Goal: Transaction & Acquisition: Purchase product/service

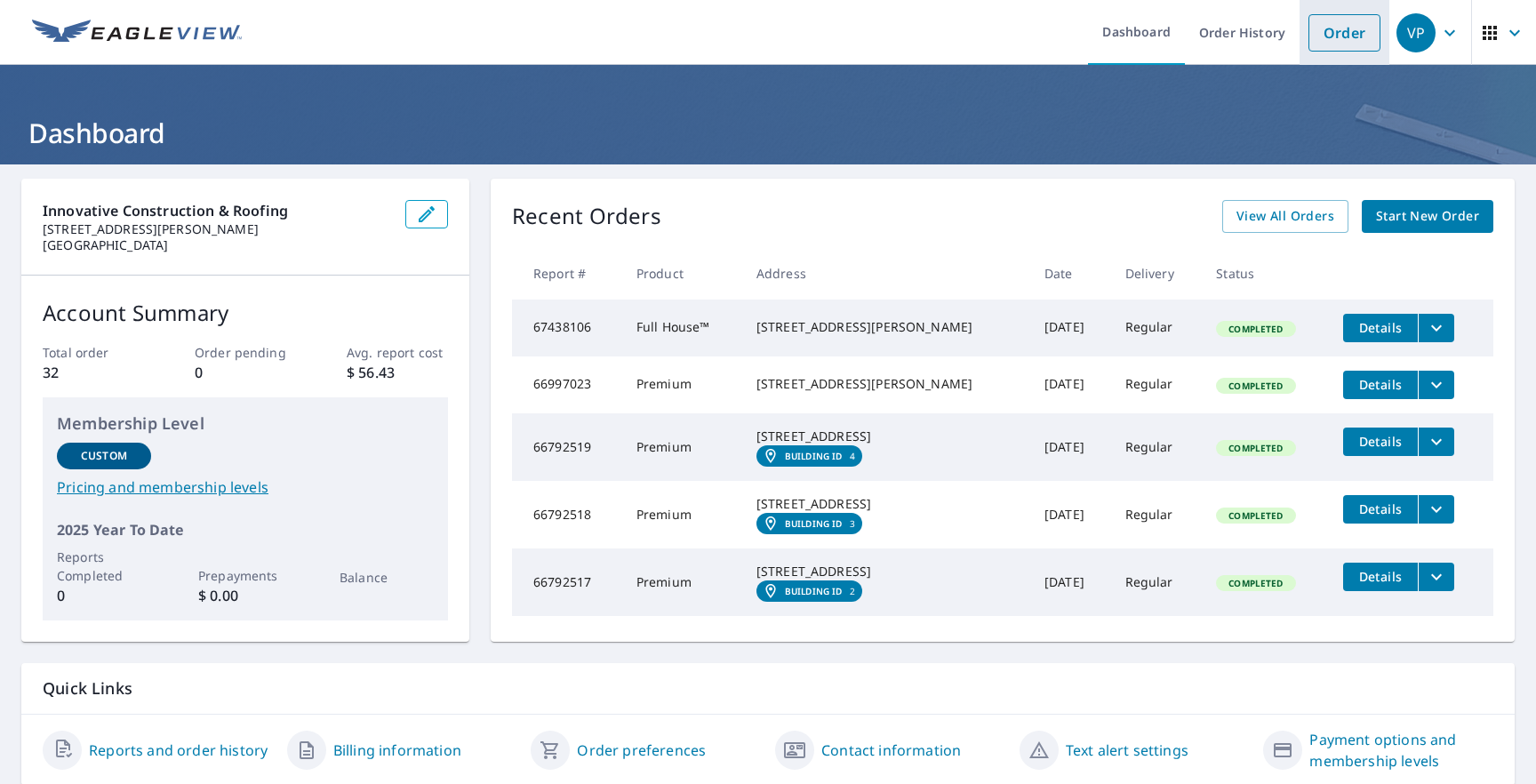
click at [1341, 24] on link "Order" at bounding box center [1344, 33] width 72 height 37
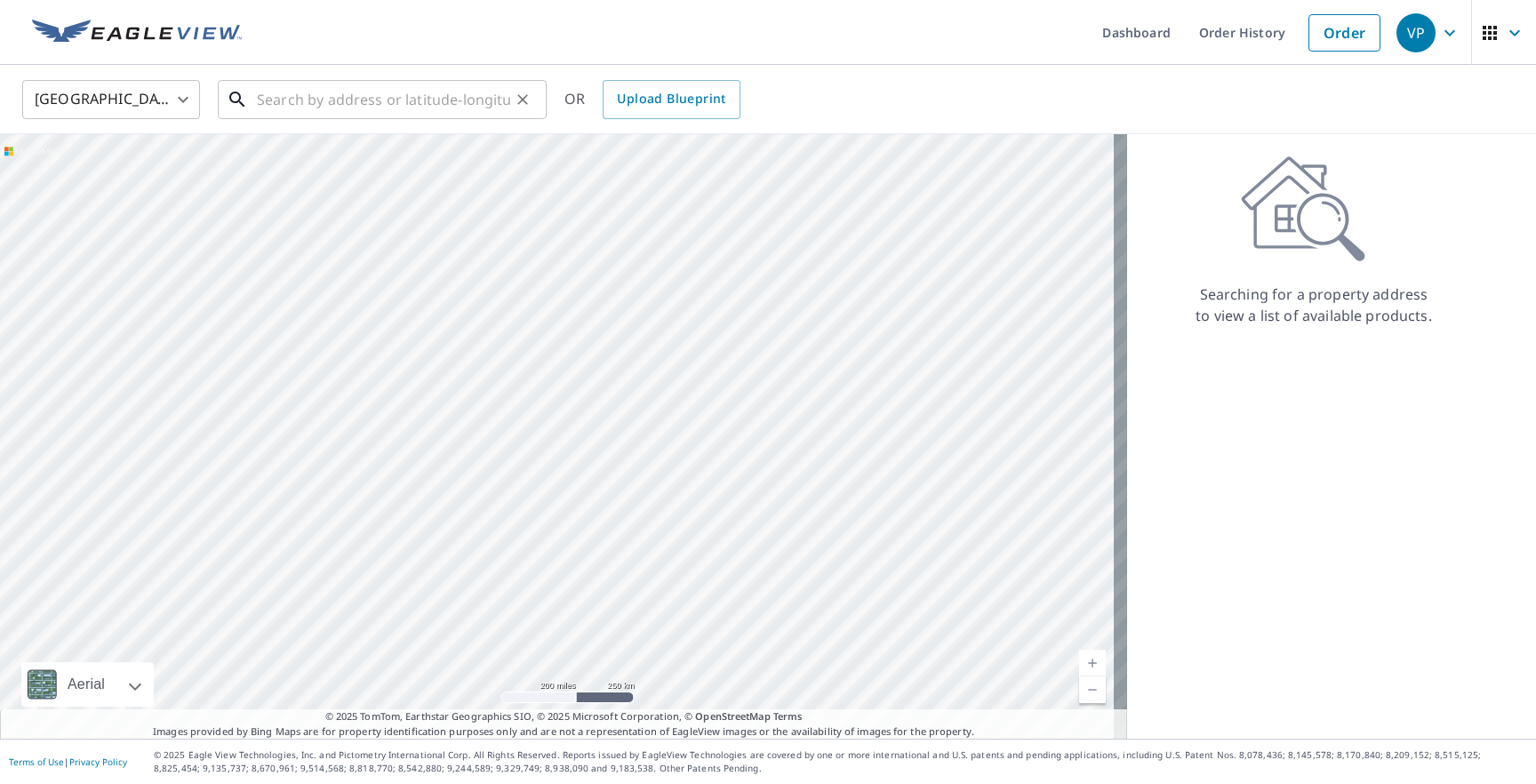
click at [277, 104] on input "text" at bounding box center [383, 99] width 253 height 50
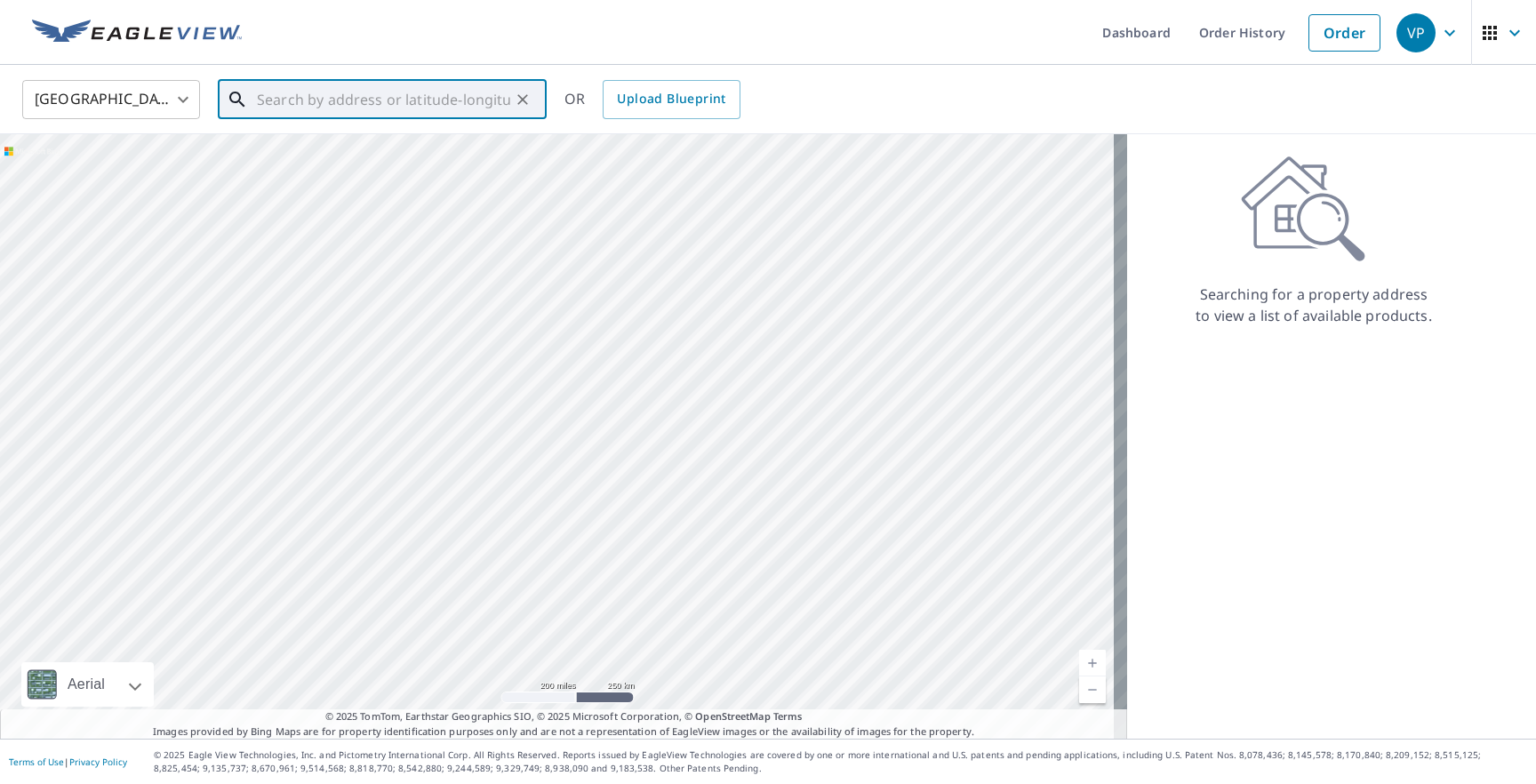
paste input "[STREET_ADDRESS][PERSON_NAME]"
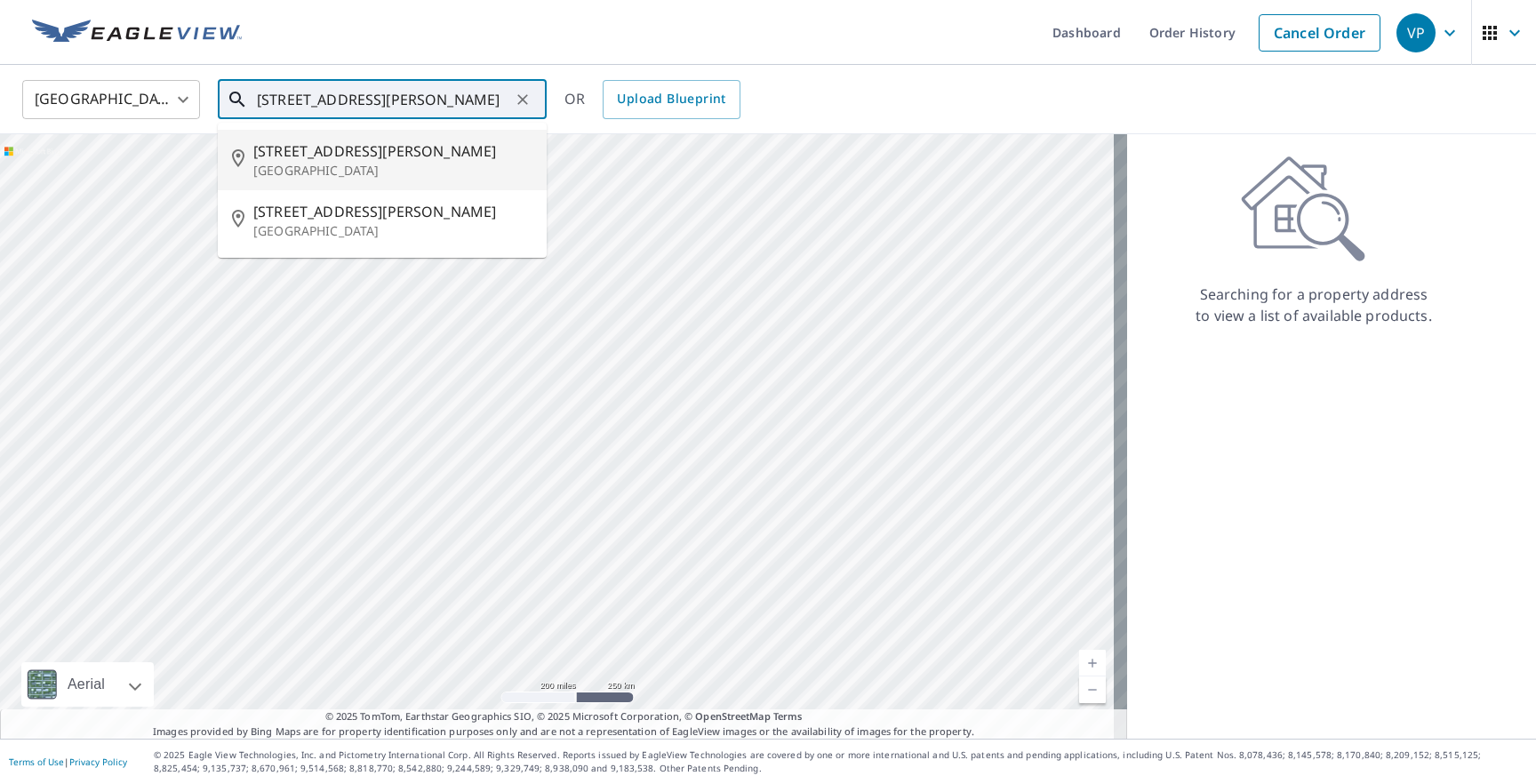
click at [340, 159] on span "[STREET_ADDRESS][PERSON_NAME]" at bounding box center [392, 152] width 279 height 22
type input "[STREET_ADDRESS][PERSON_NAME]"
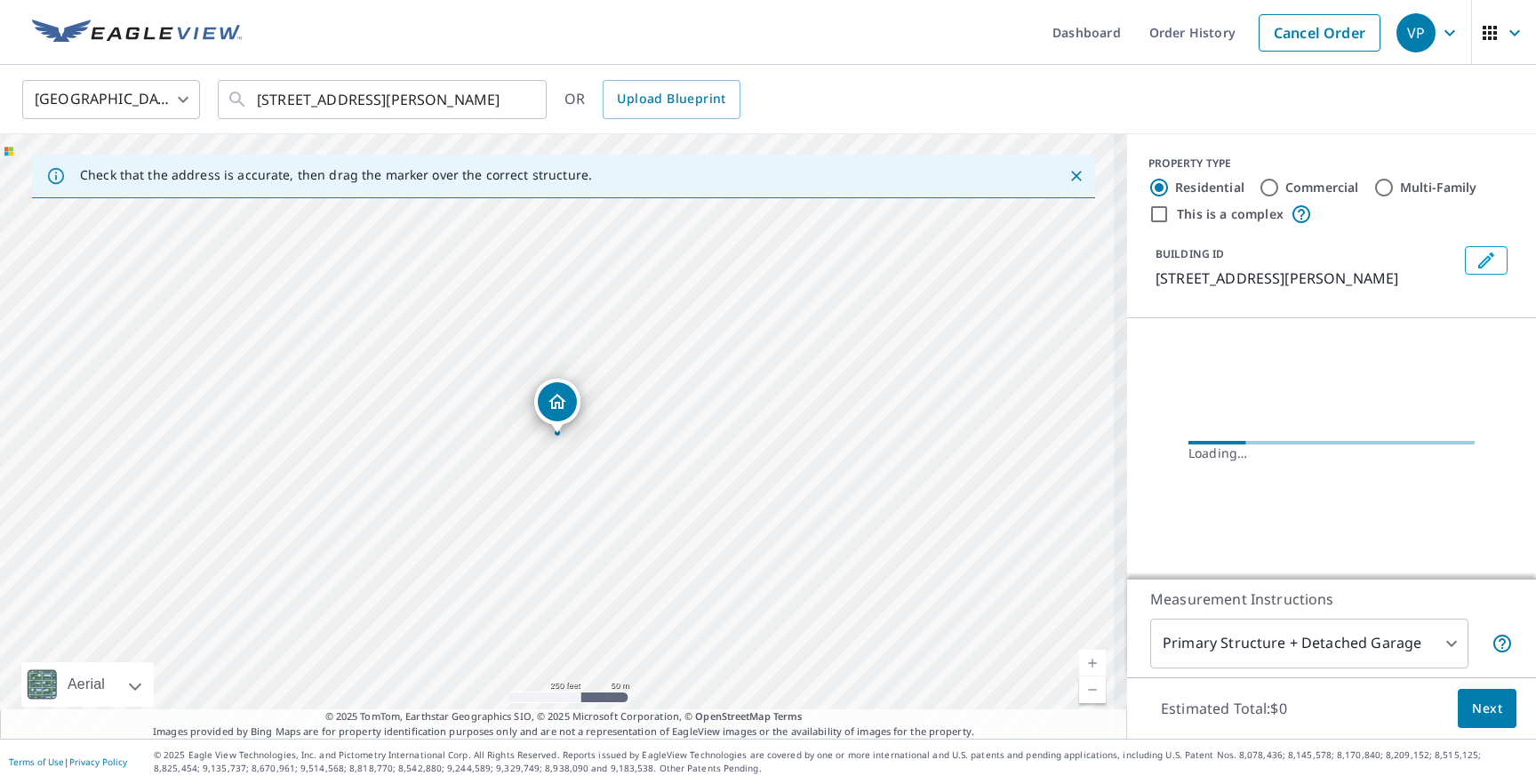
scroll to position [0, 0]
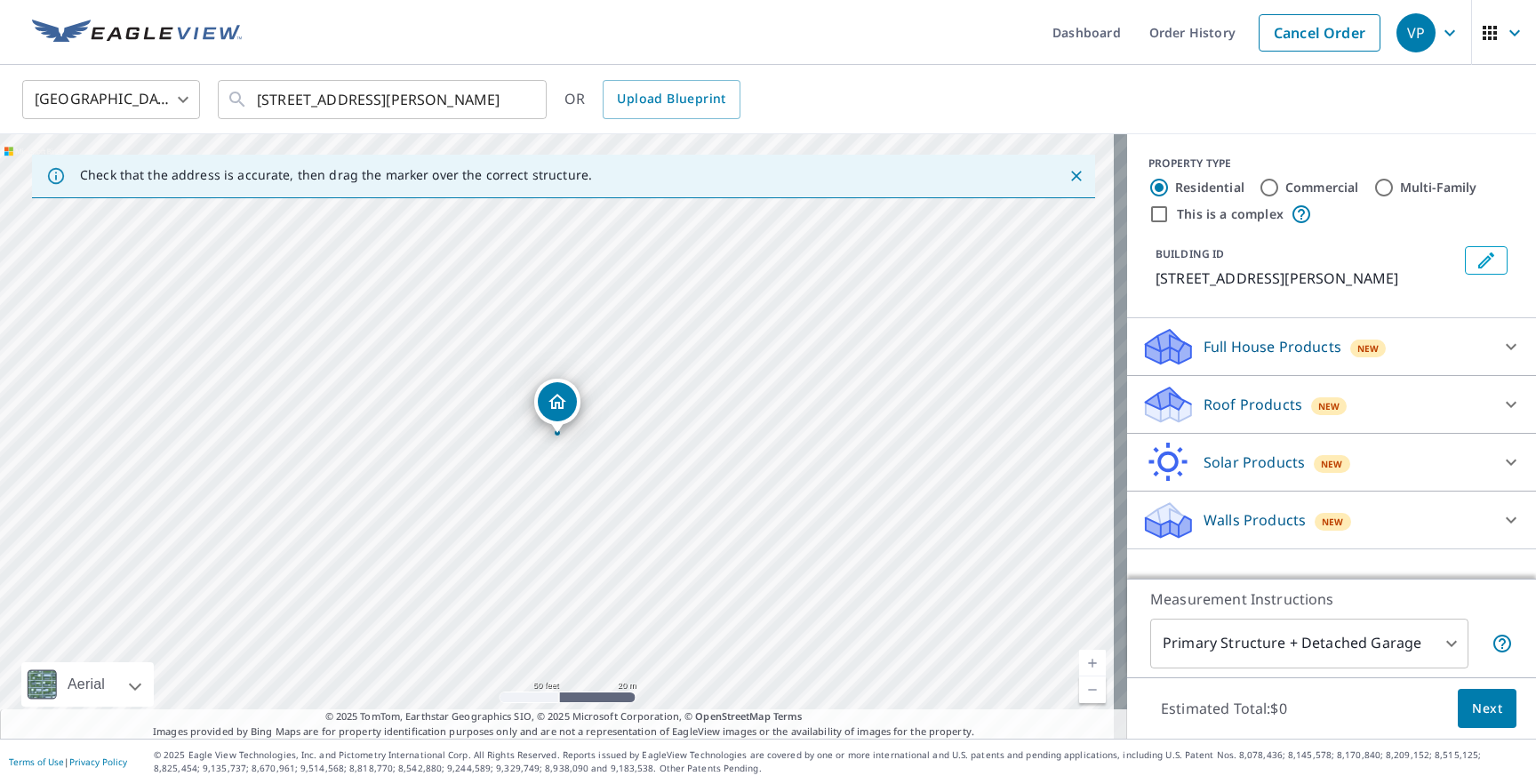
click at [1226, 404] on p "Roof Products" at bounding box center [1252, 405] width 99 height 22
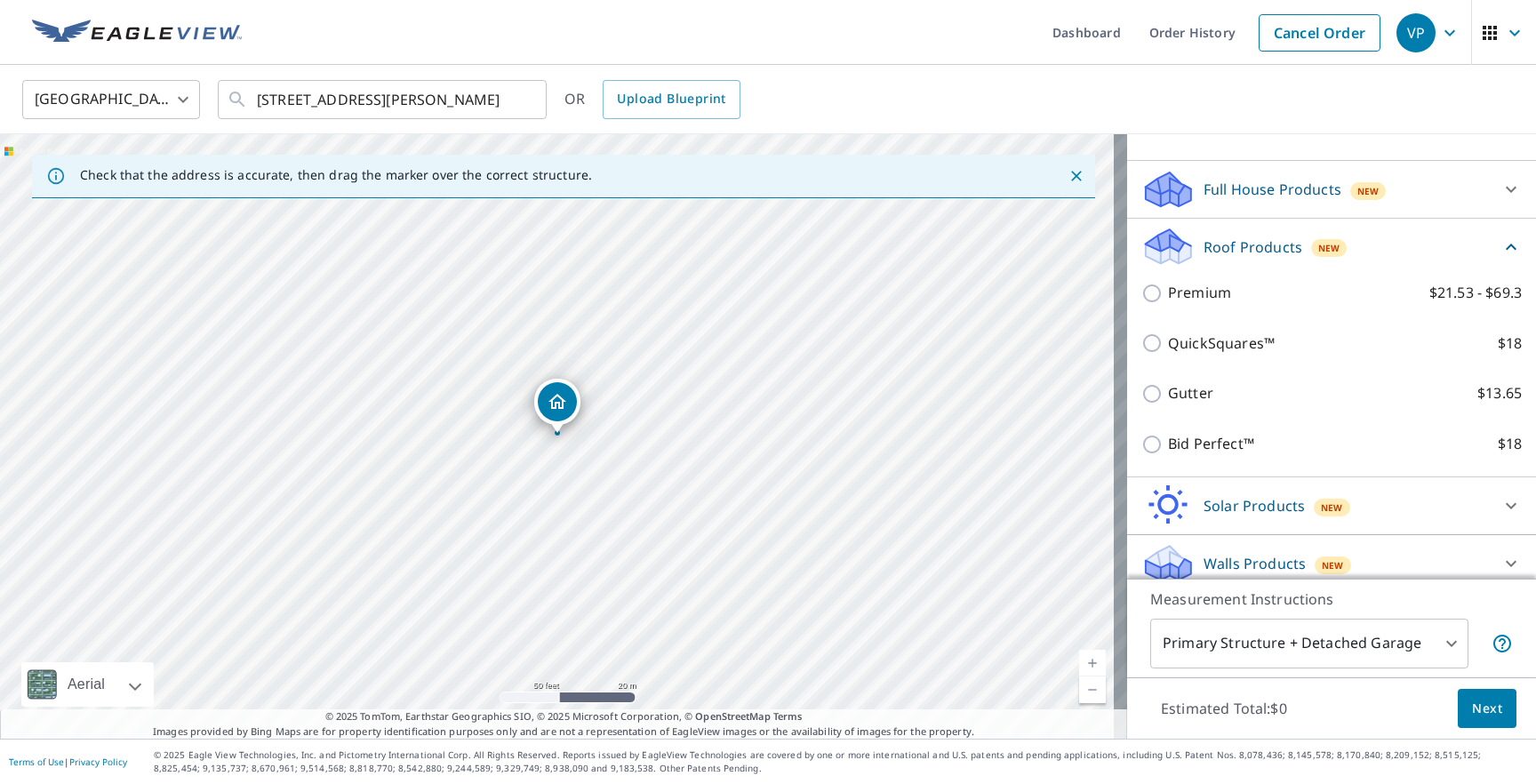
scroll to position [171, 0]
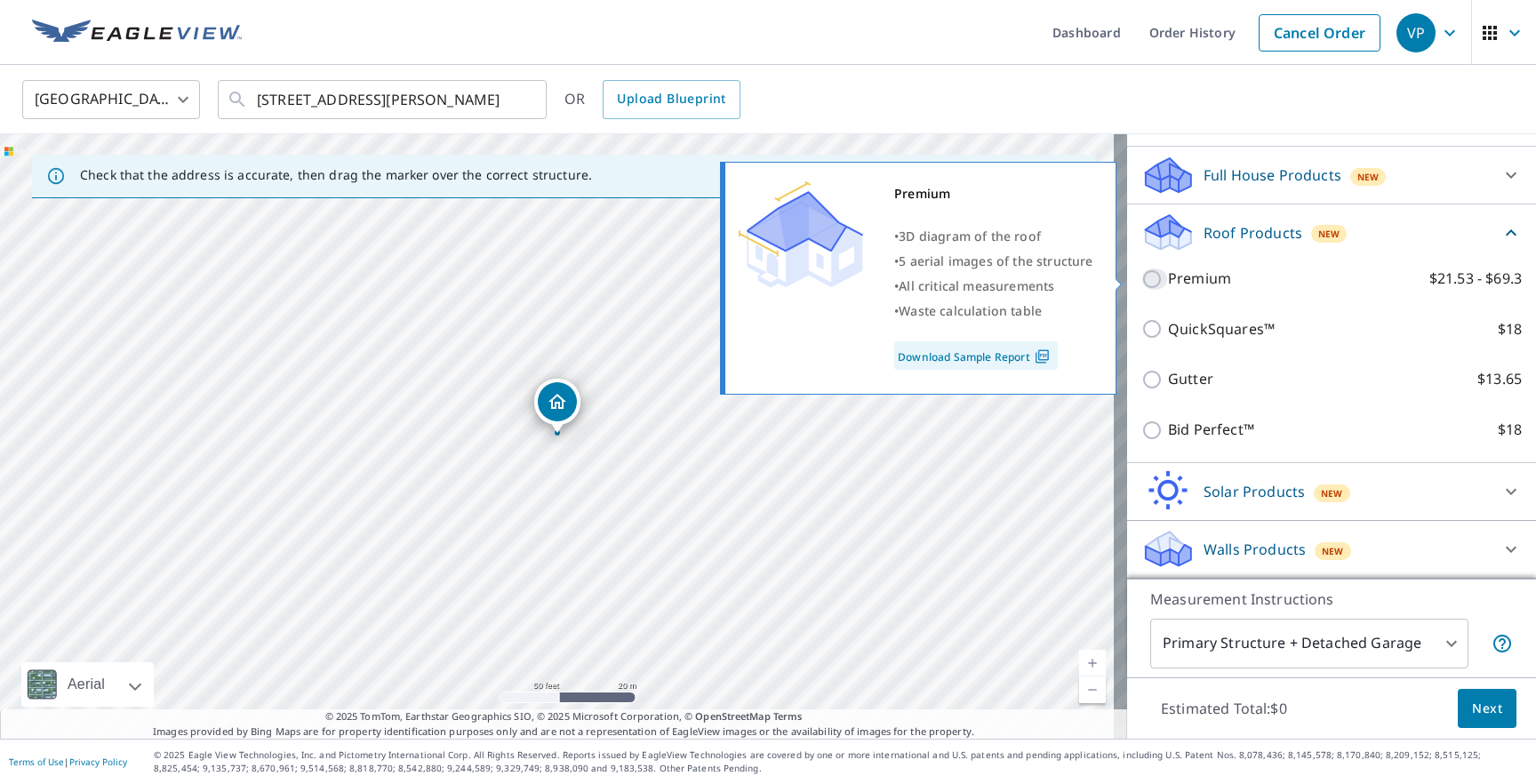
click at [1141, 277] on input "Premium $21.53 - $69.3" at bounding box center [1154, 279] width 27 height 22
checkbox input "true"
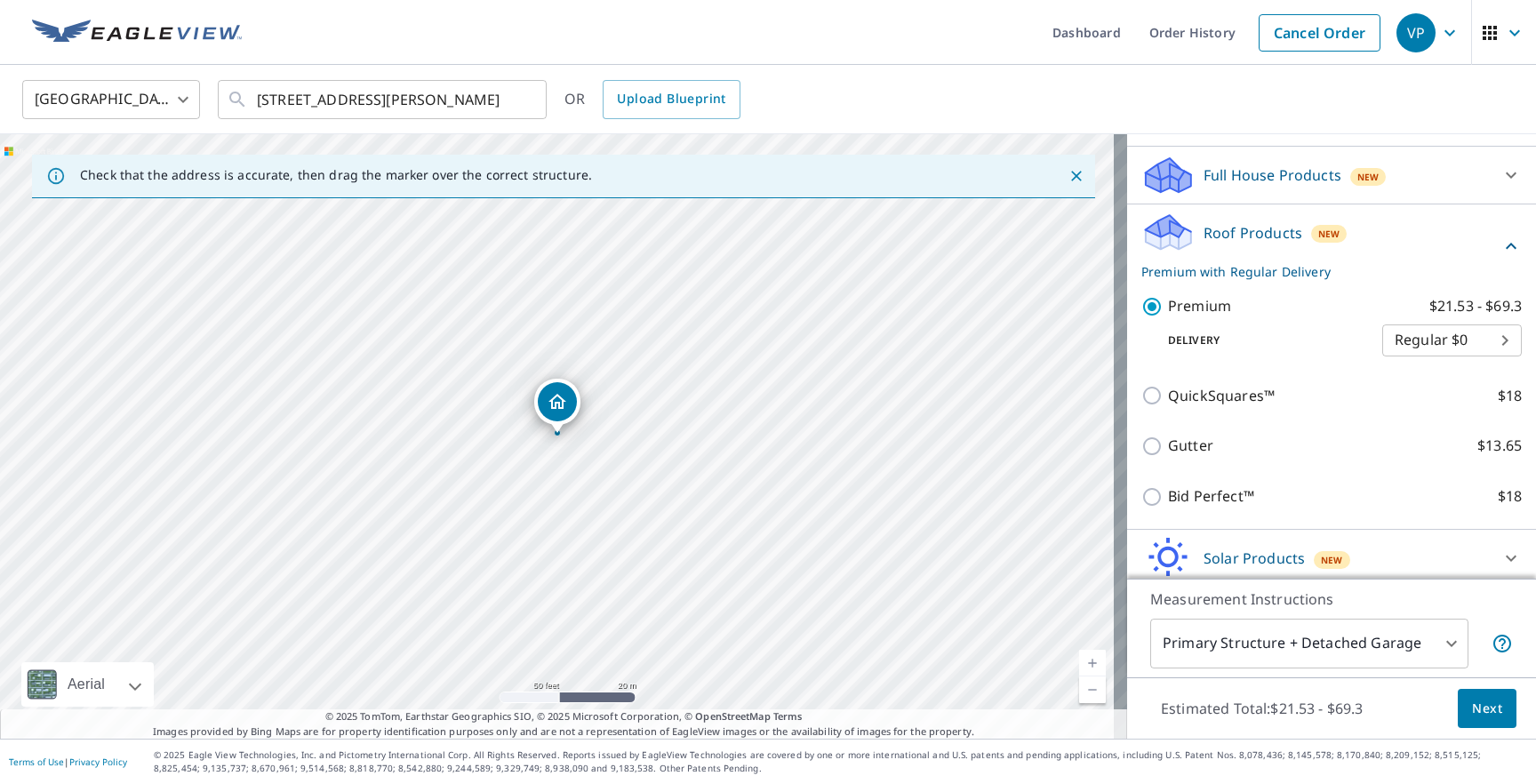
scroll to position [238, 0]
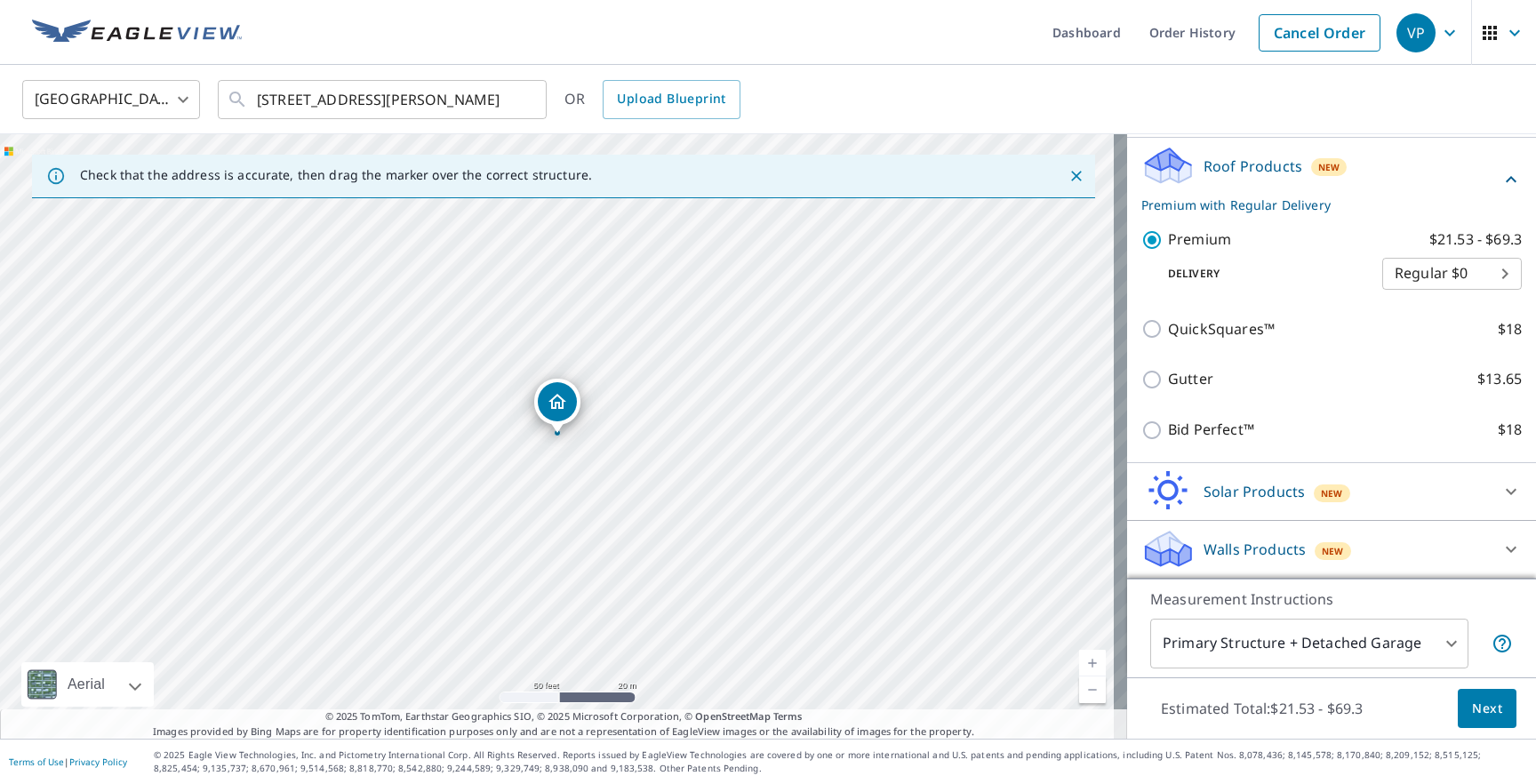
click at [1440, 647] on body "VP VP Dashboard Order History Cancel Order VP [GEOGRAPHIC_DATA] [GEOGRAPHIC_DAT…" at bounding box center [768, 392] width 1536 height 784
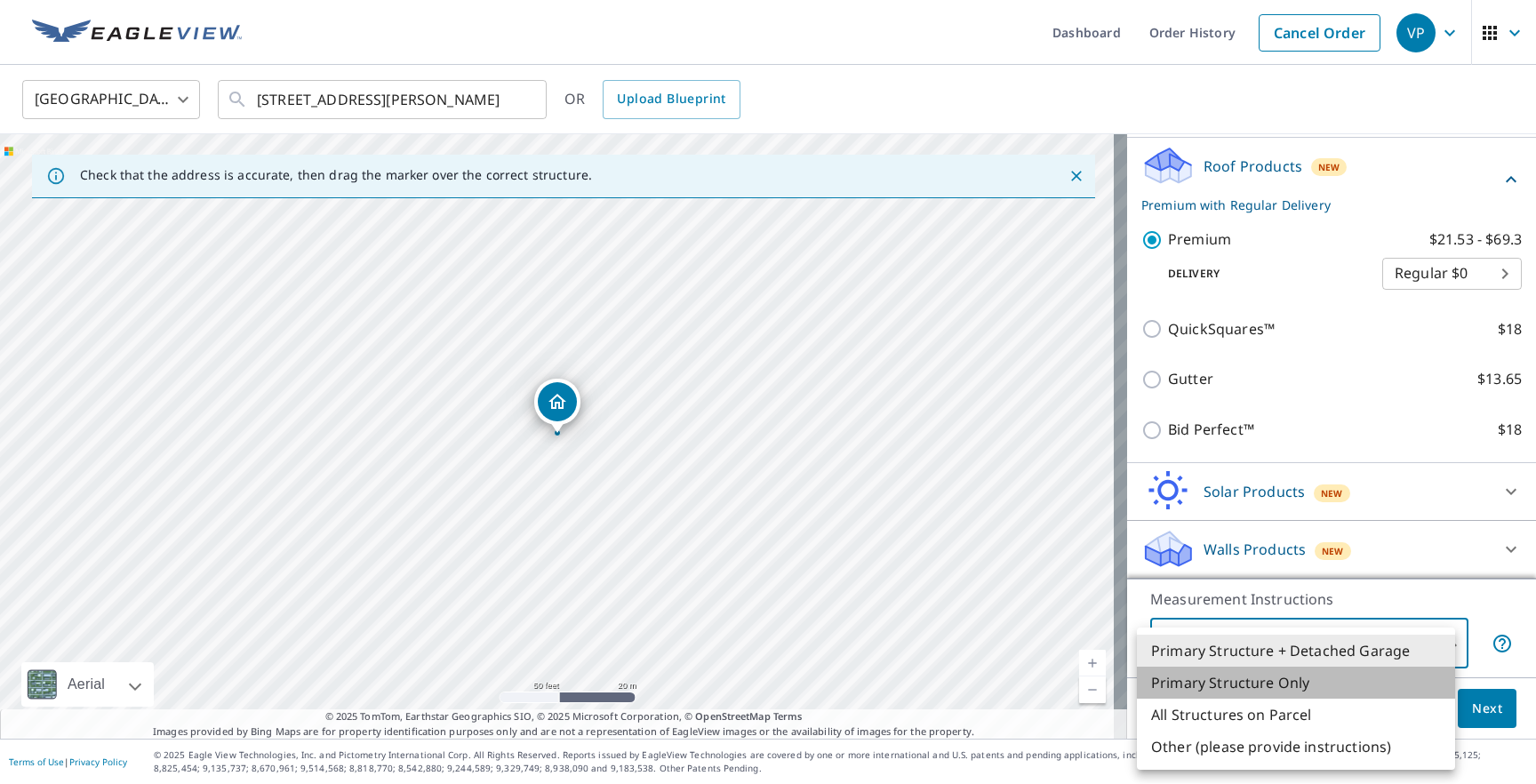
click at [1305, 683] on li "Primary Structure Only" at bounding box center [1296, 683] width 318 height 32
type input "2"
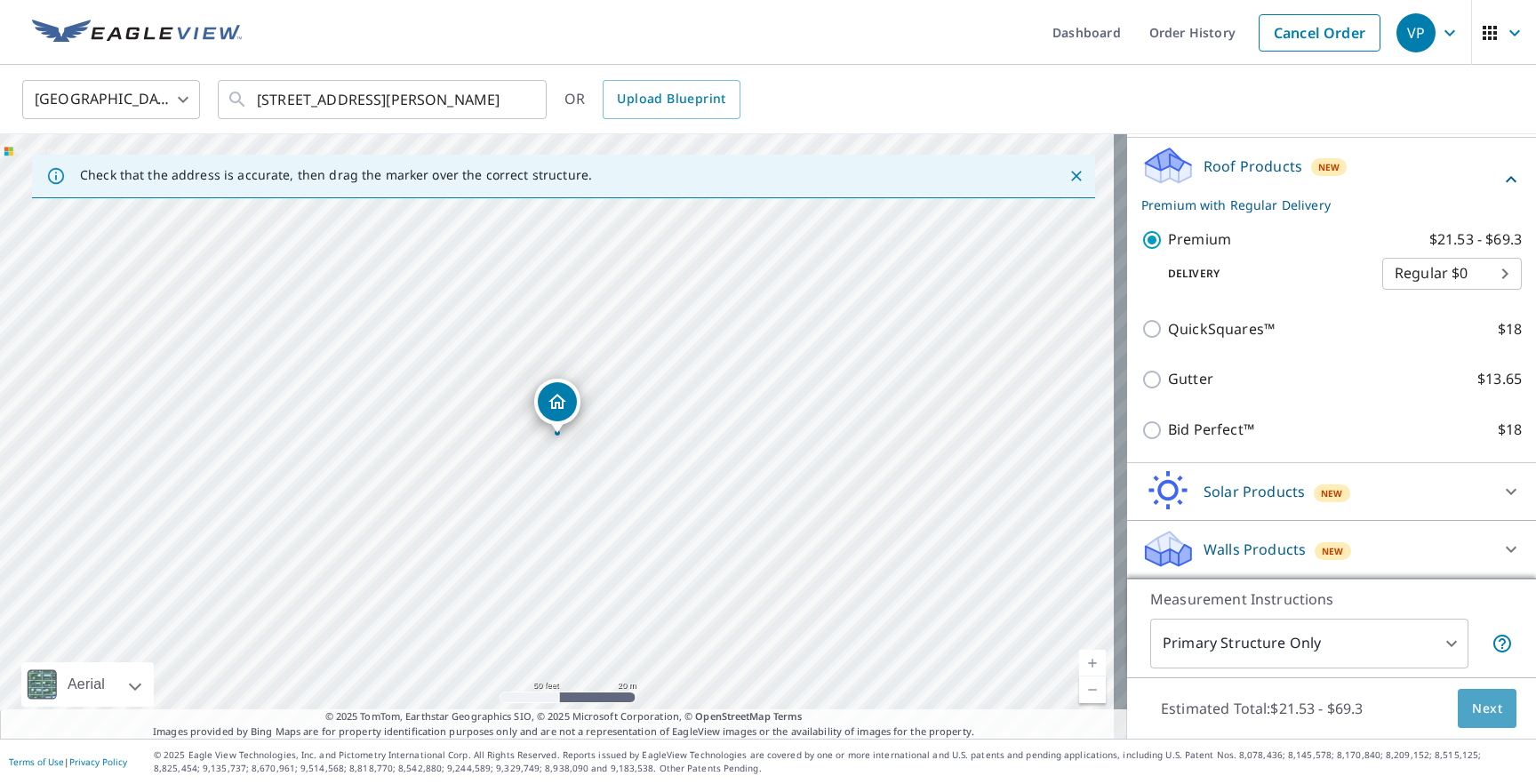
click at [1477, 708] on span "Next" at bounding box center [1487, 708] width 31 height 23
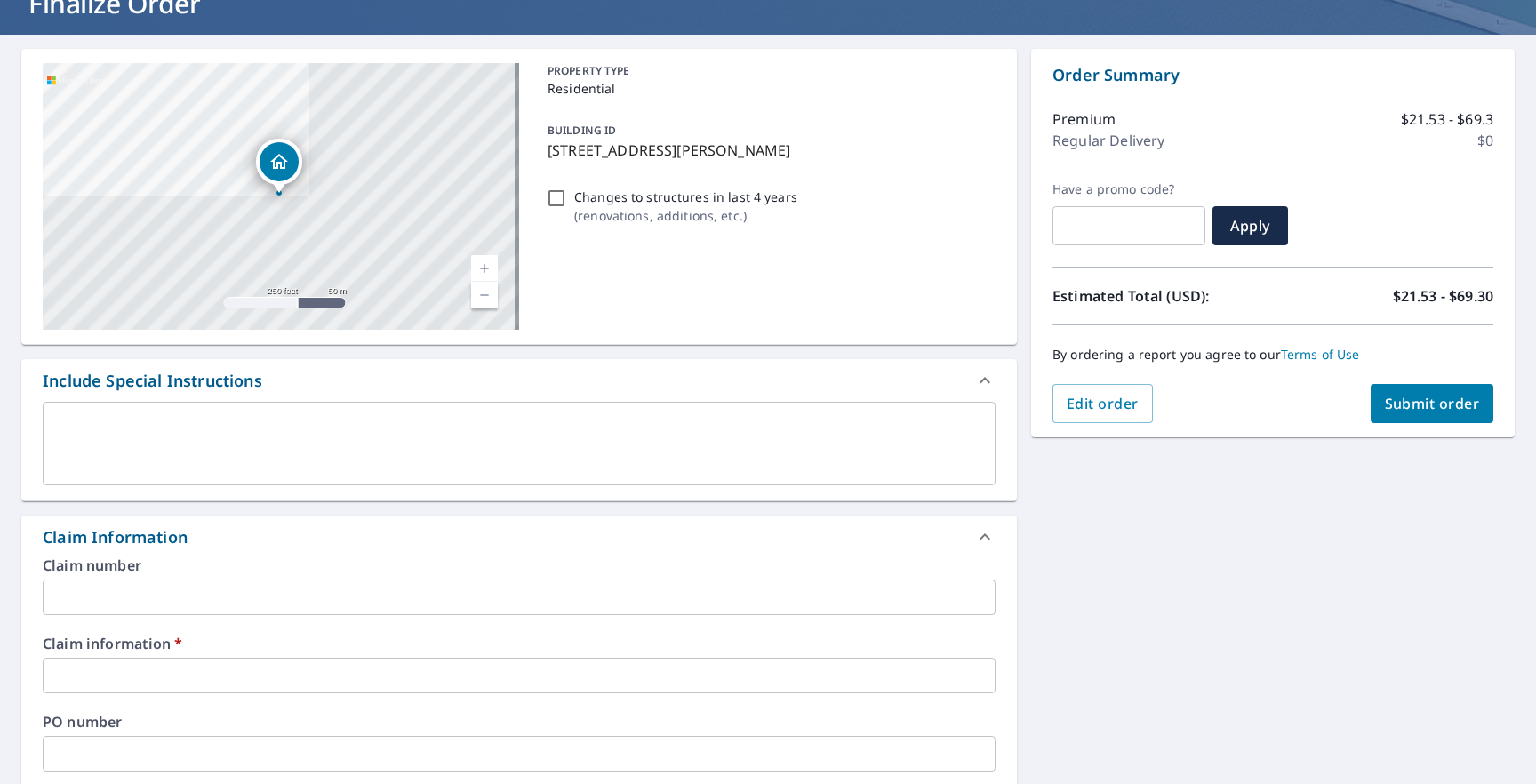
scroll to position [356, 0]
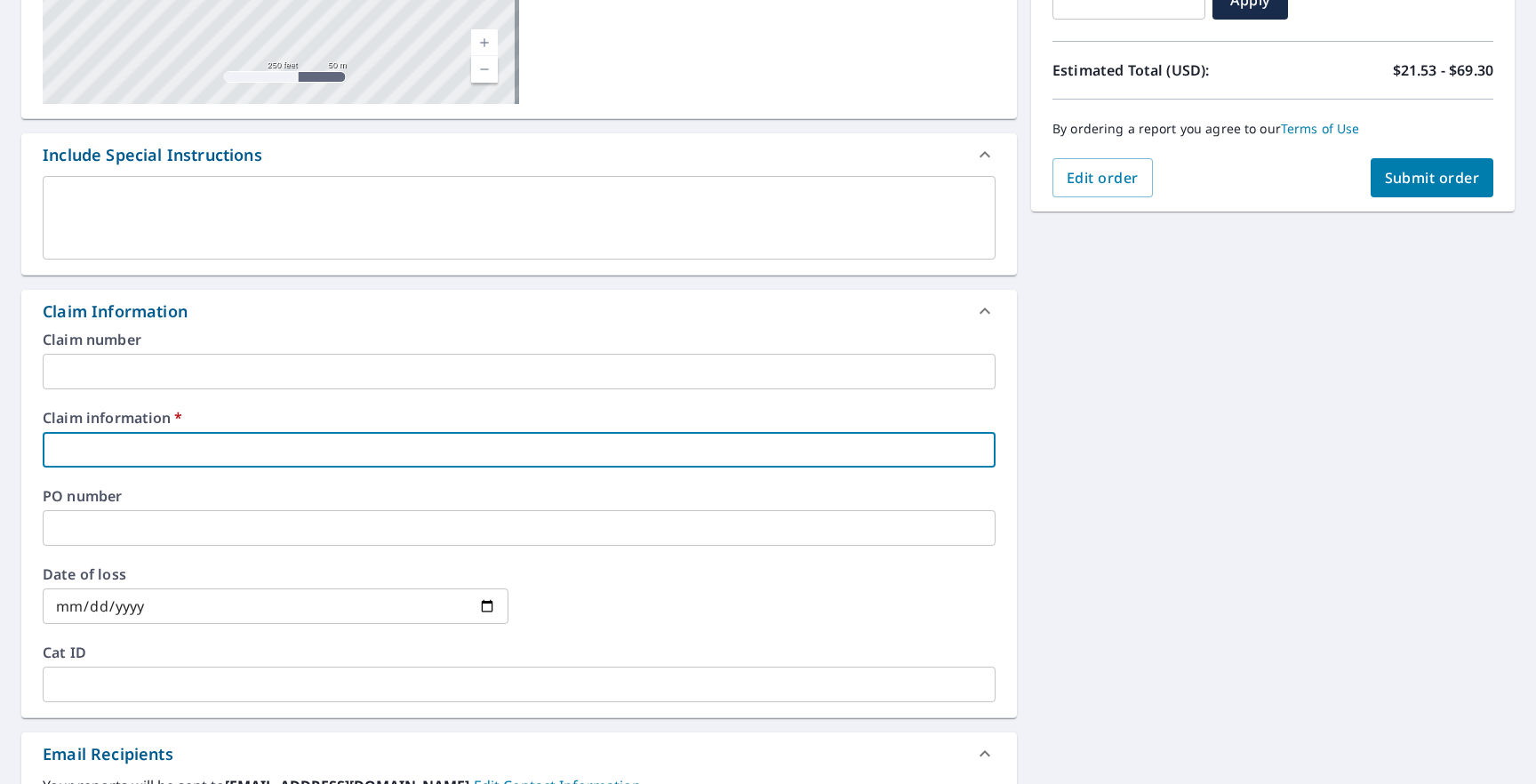
click at [155, 450] on input "text" at bounding box center [518, 449] width 953 height 35
type input "cash"
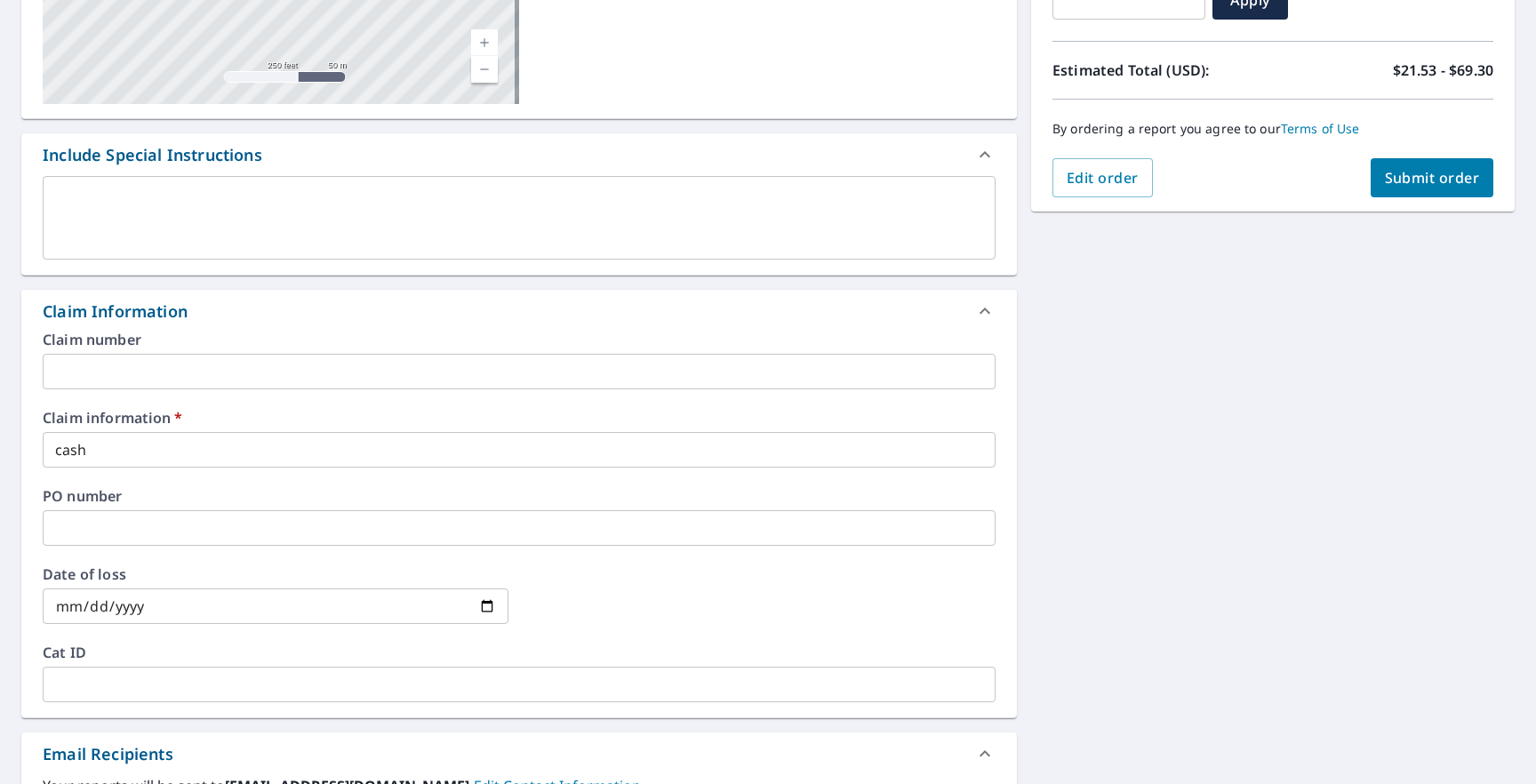
click at [1194, 359] on div "[STREET_ADDRESS][PERSON_NAME] Aerial Road A standard road map Aerial A detailed…" at bounding box center [768, 460] width 1536 height 1303
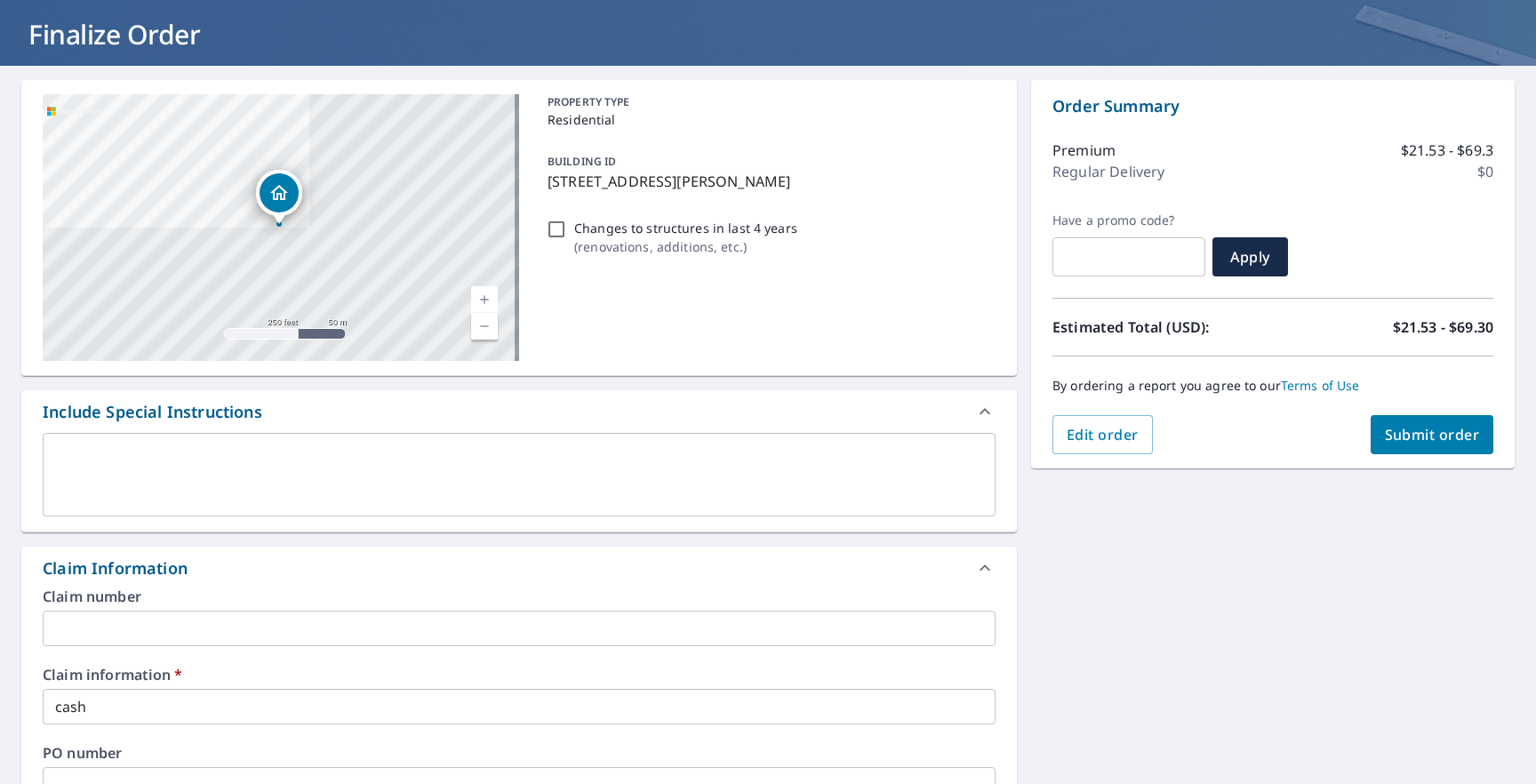
scroll to position [89, 0]
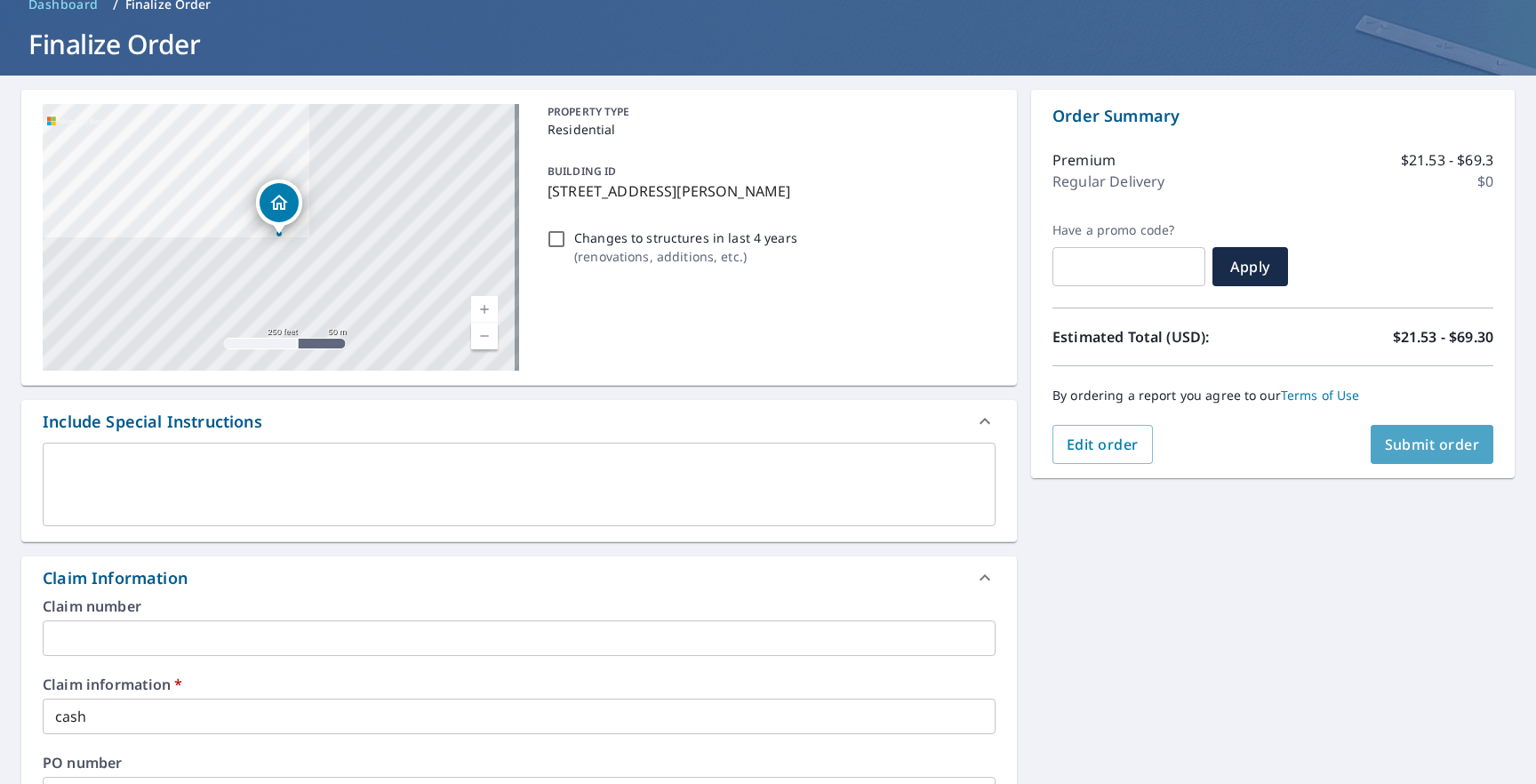
click at [1423, 438] on span "Submit order" at bounding box center [1432, 444] width 96 height 20
checkbox input "true"
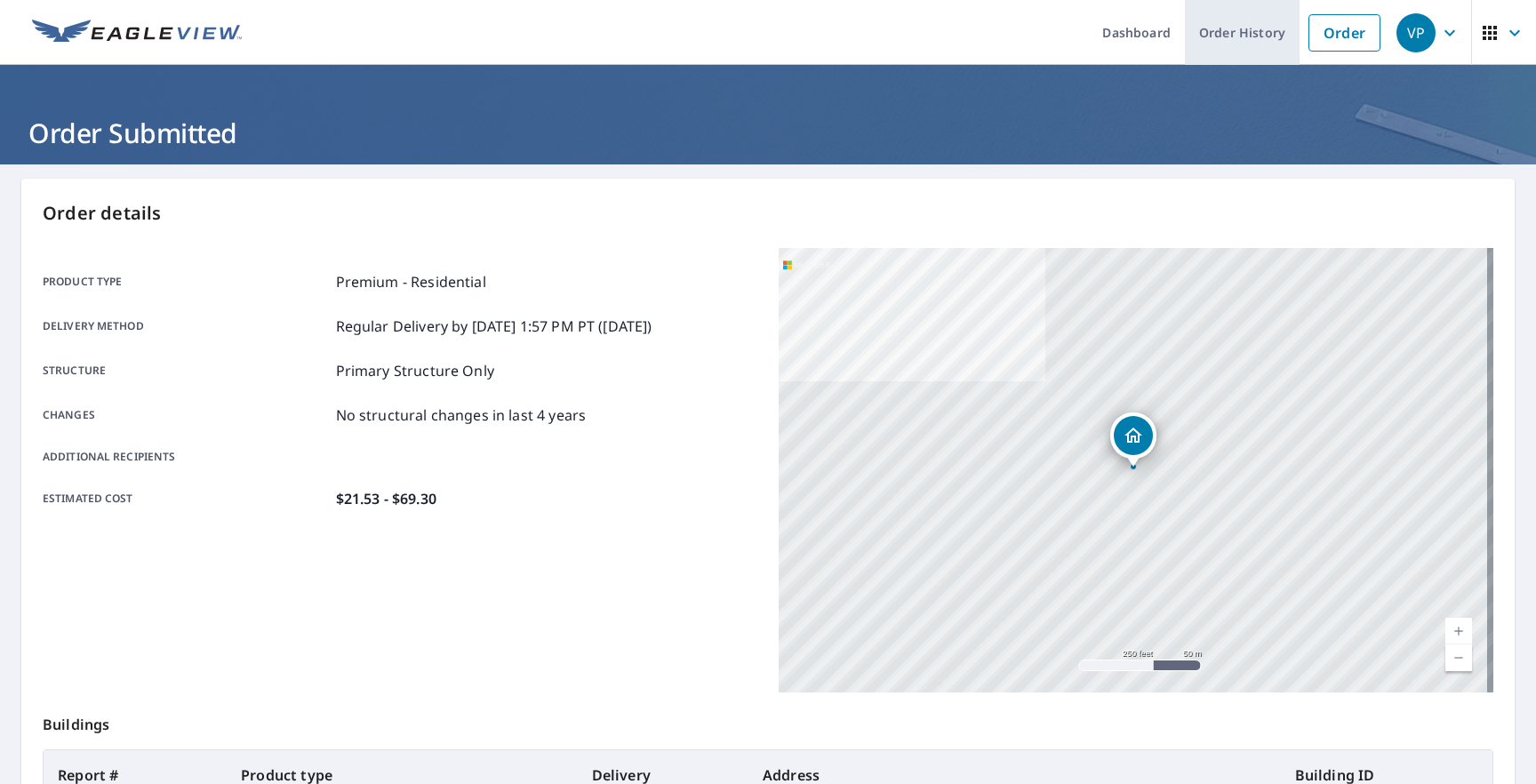
click at [1200, 31] on link "Order History" at bounding box center [1241, 33] width 114 height 65
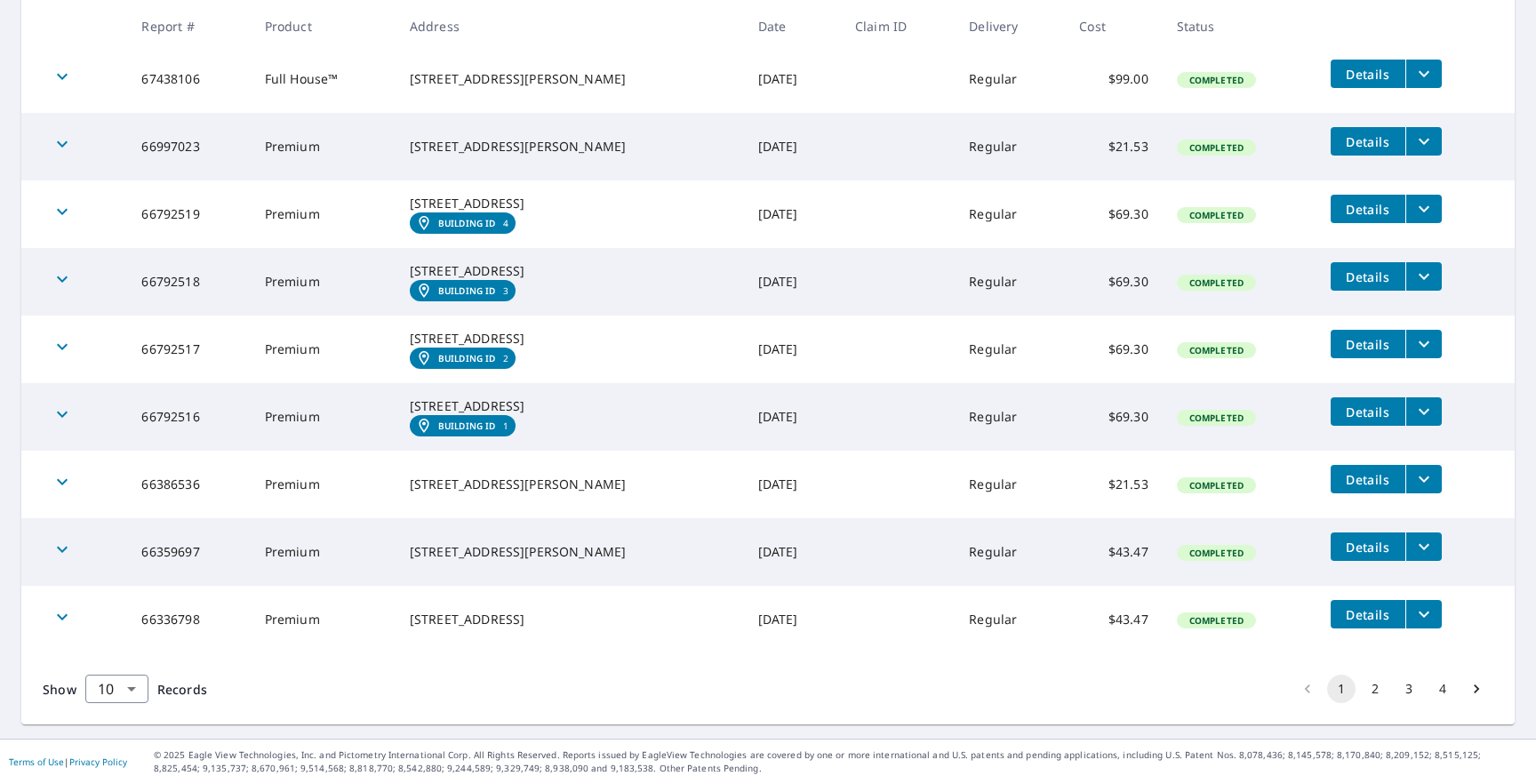
scroll to position [487, 0]
click at [1367, 689] on button "2" at bounding box center [1374, 688] width 29 height 29
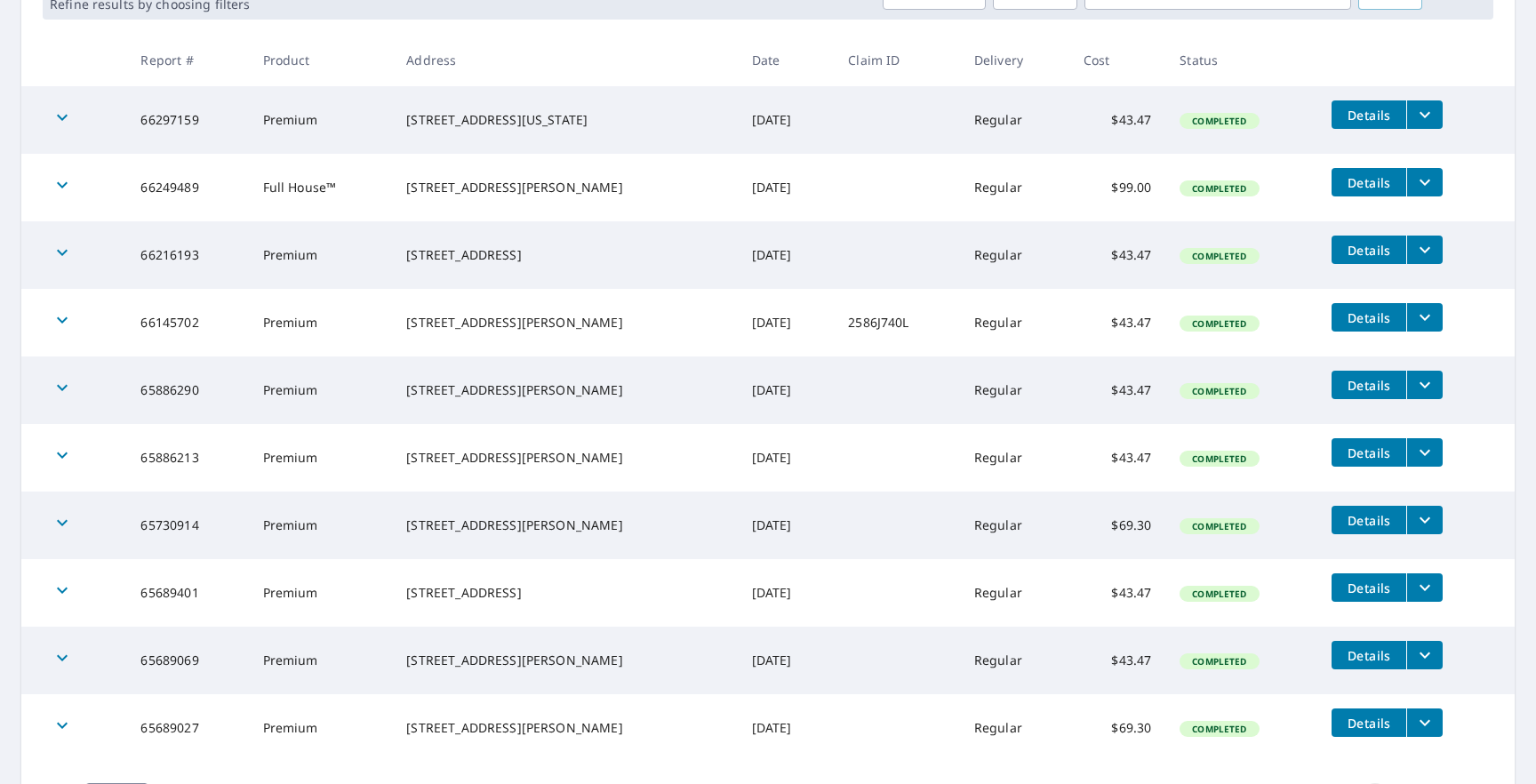
scroll to position [416, 0]
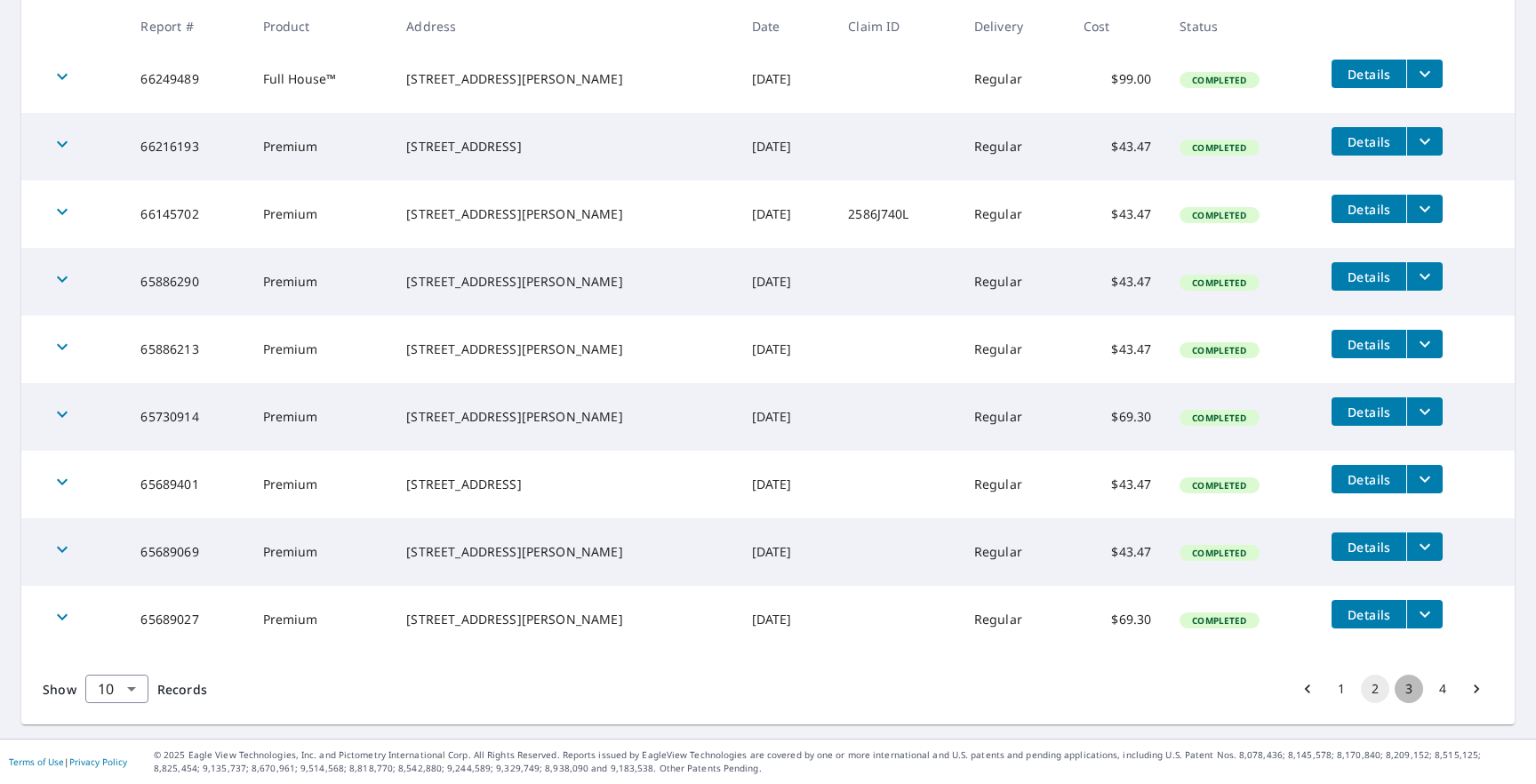
click at [1394, 689] on button "3" at bounding box center [1408, 688] width 29 height 29
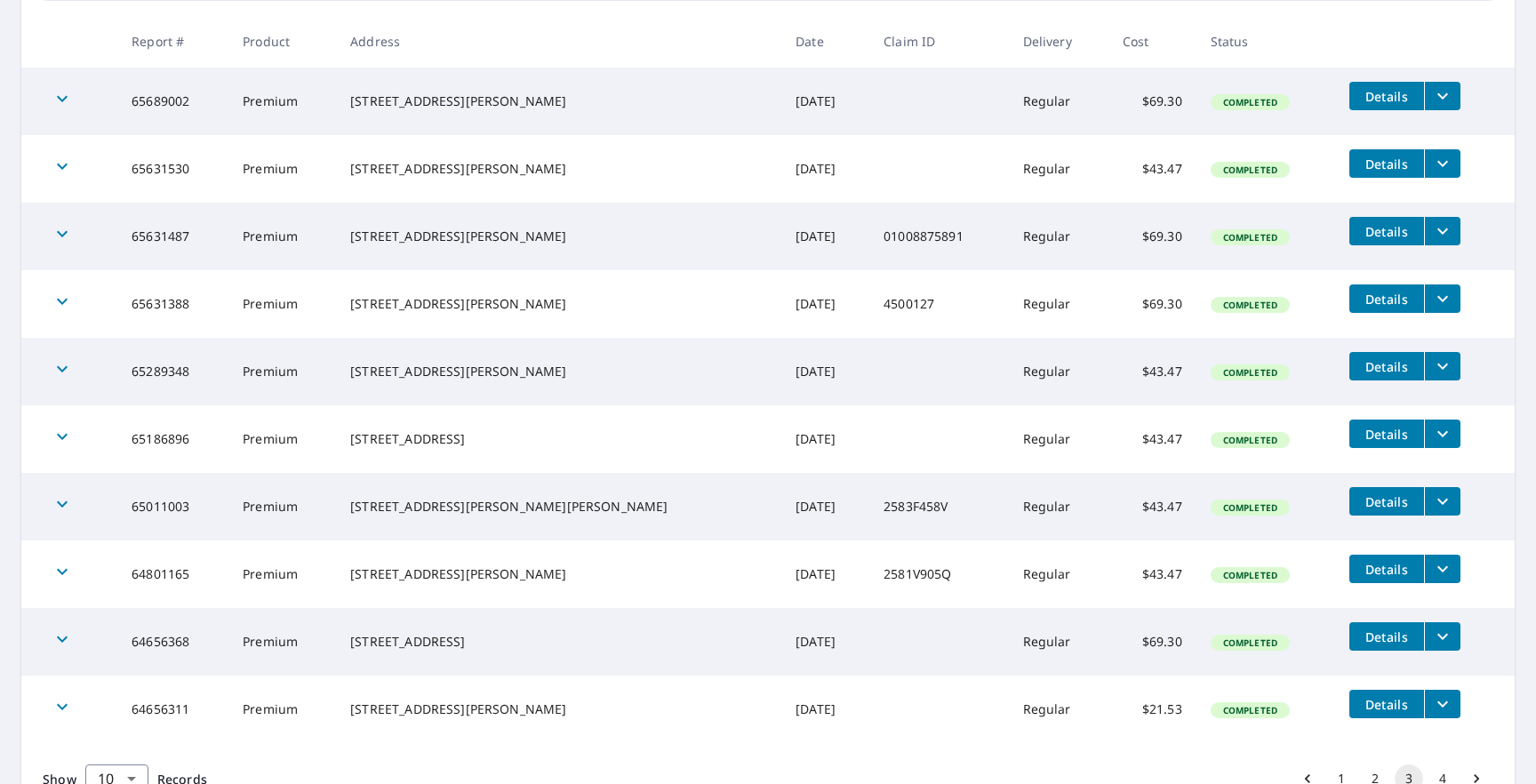
scroll to position [356, 0]
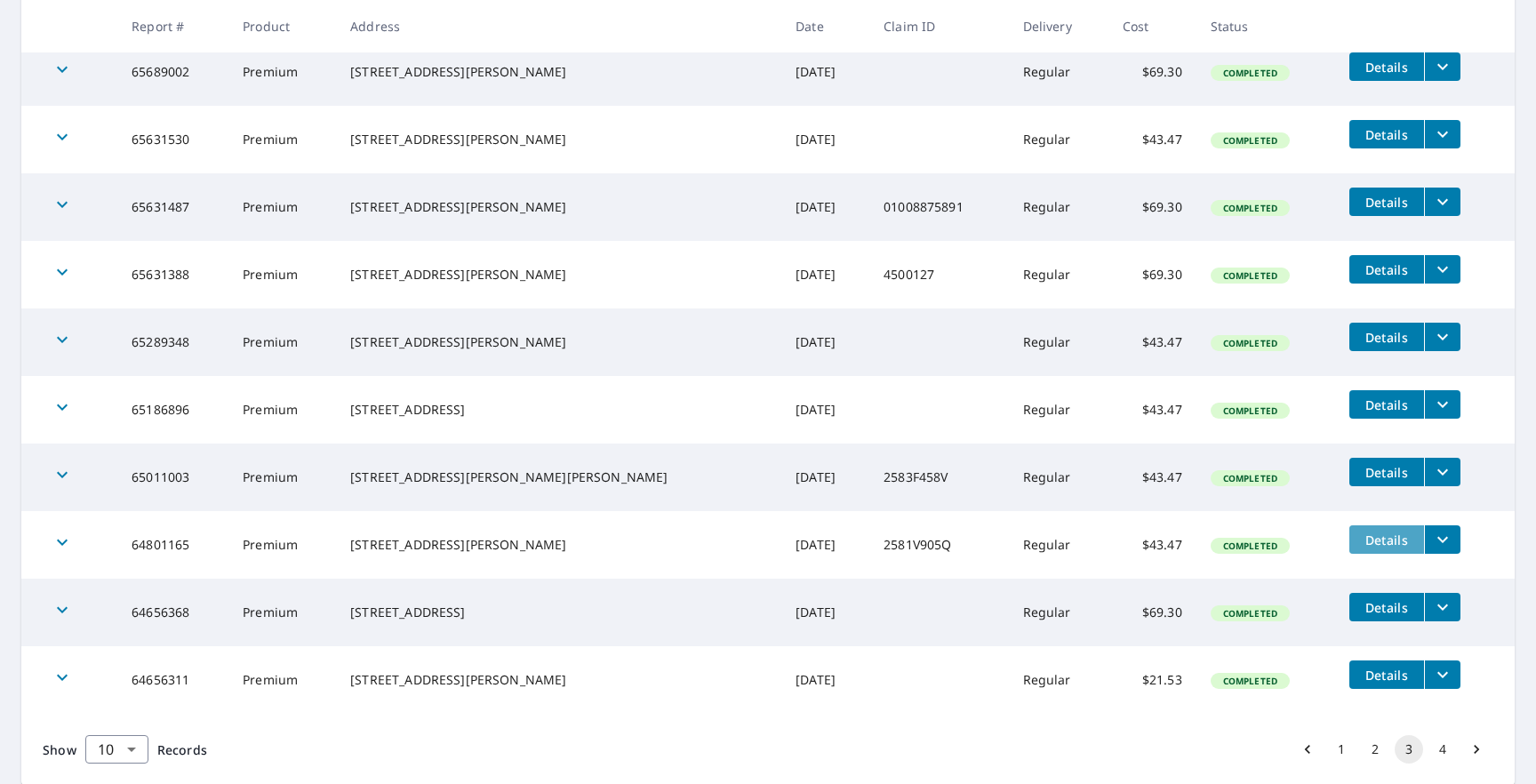
click at [1360, 538] on span "Details" at bounding box center [1386, 539] width 53 height 17
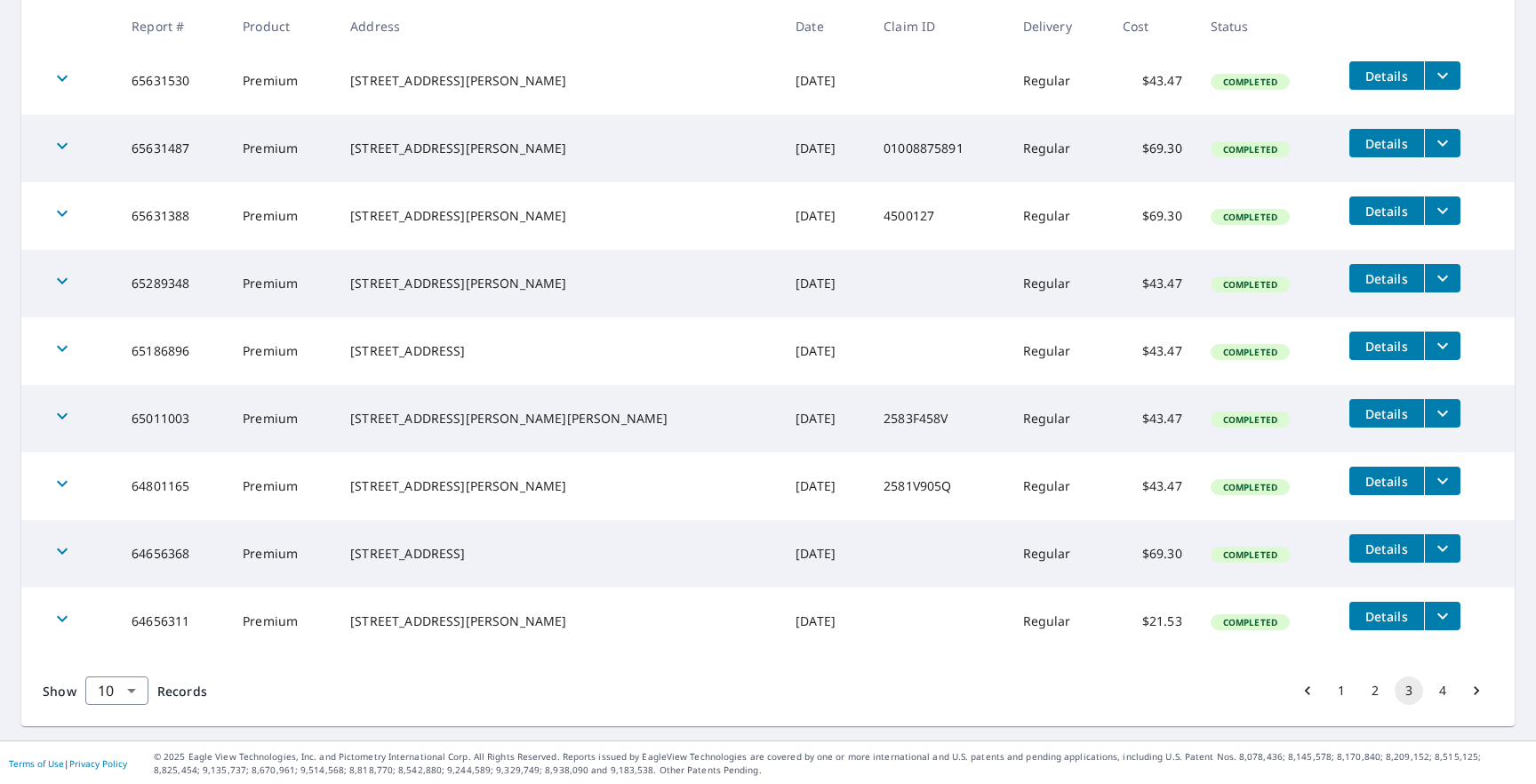
scroll to position [416, 0]
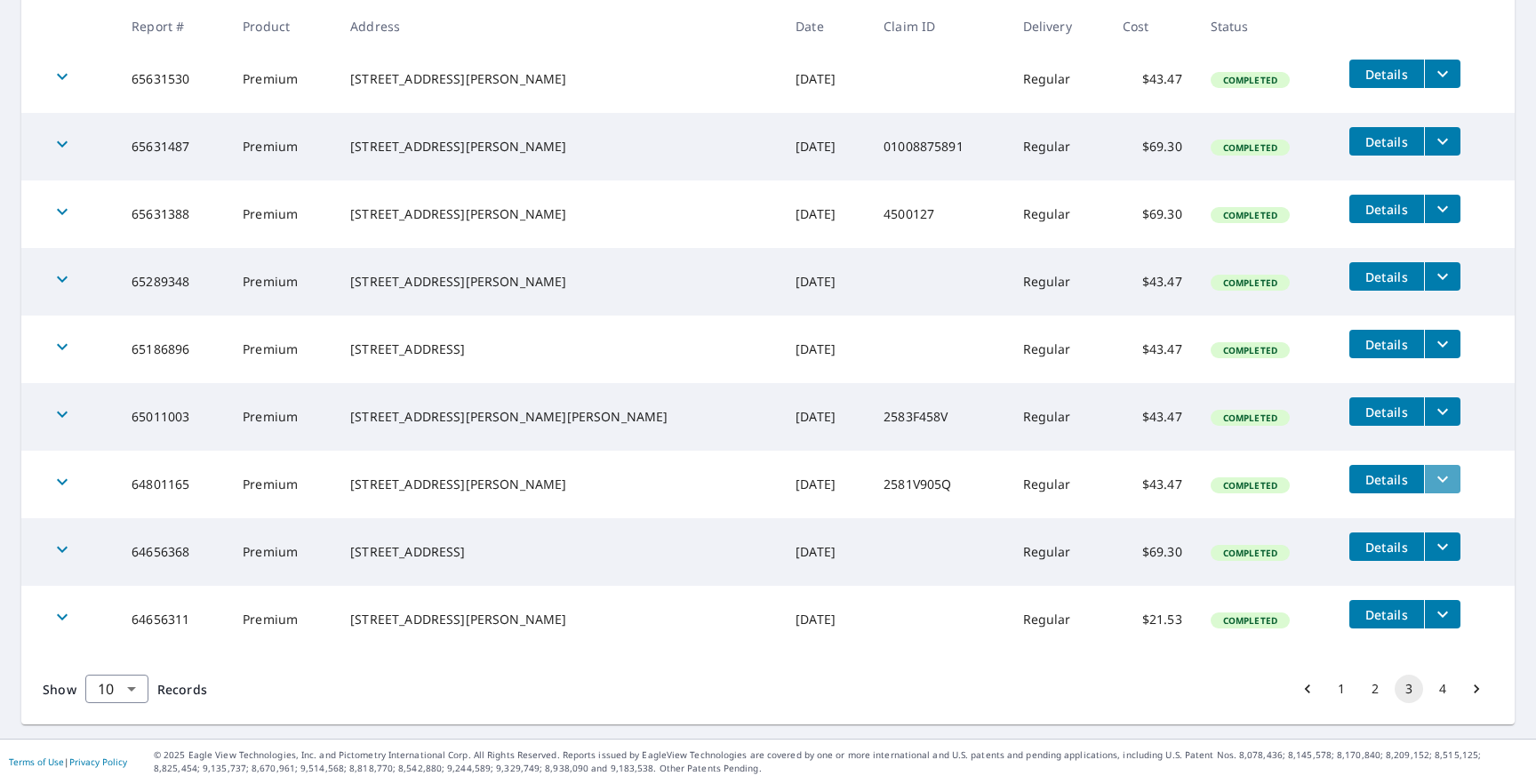
click at [1432, 483] on icon "filesDropdownBtn-64801165" at bounding box center [1442, 479] width 22 height 22
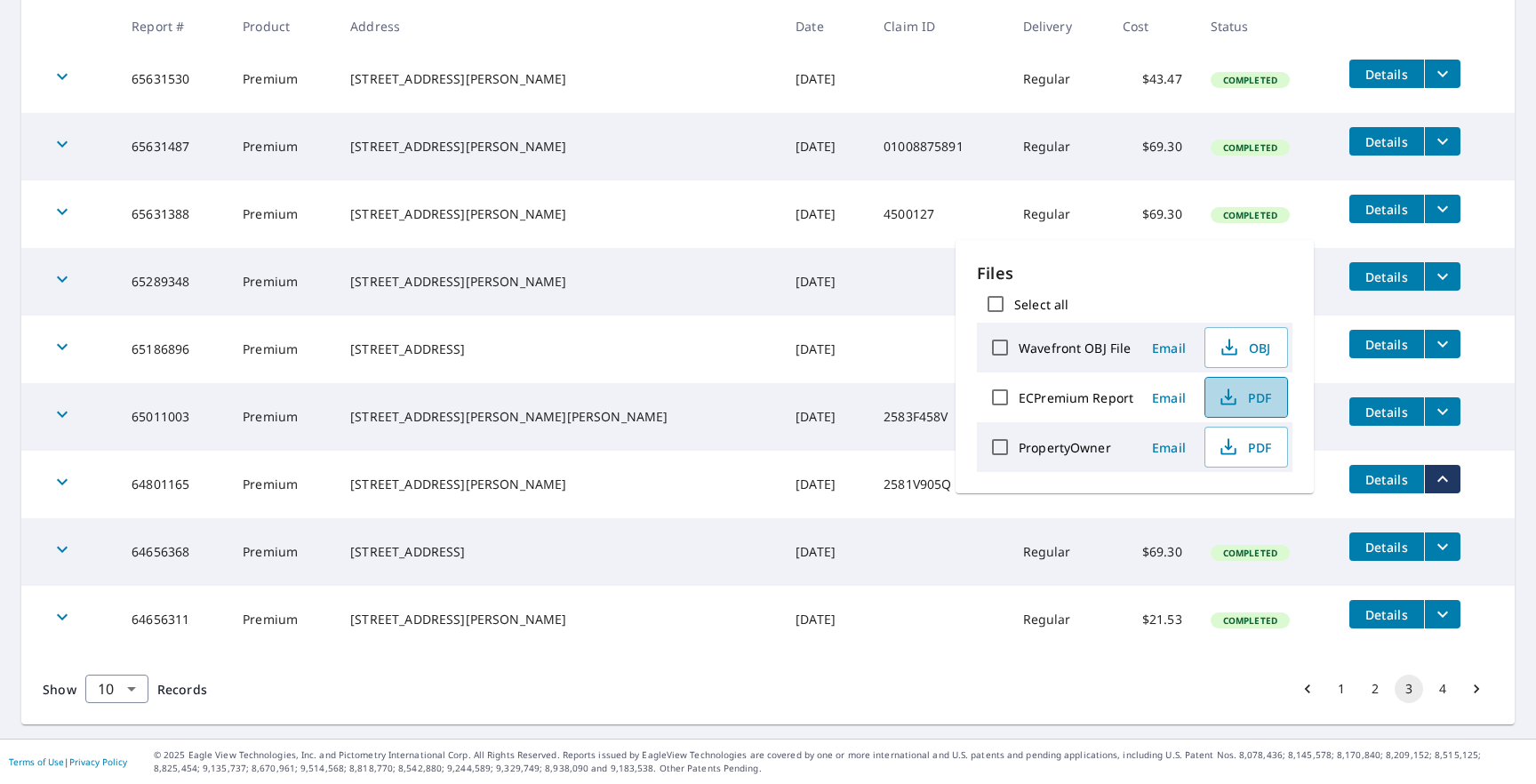
click at [1250, 394] on span "PDF" at bounding box center [1244, 397] width 57 height 22
